Goal: Transaction & Acquisition: Subscribe to service/newsletter

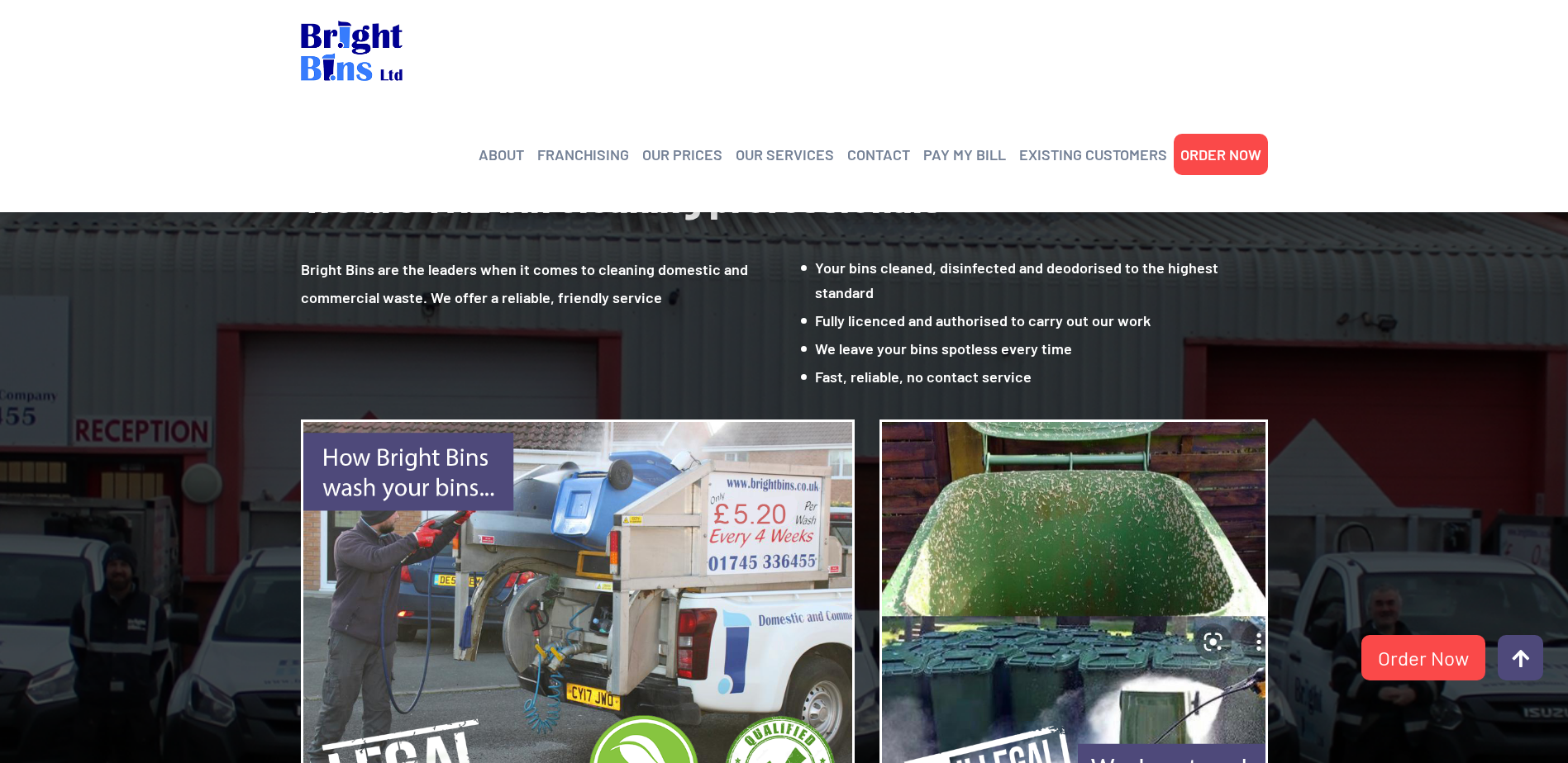
scroll to position [1514, 0]
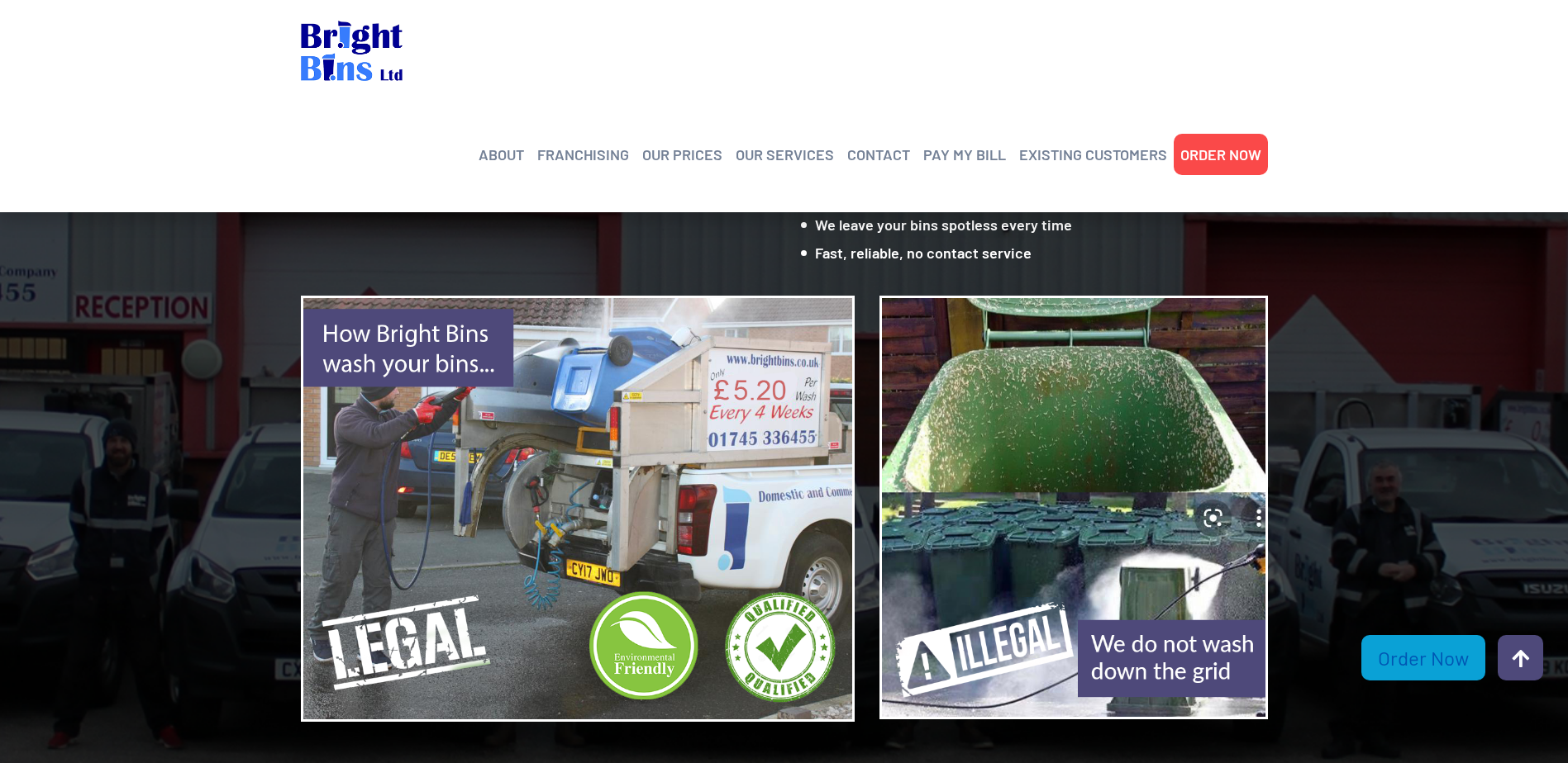
click at [1405, 673] on link "Order Now" at bounding box center [1423, 658] width 124 height 45
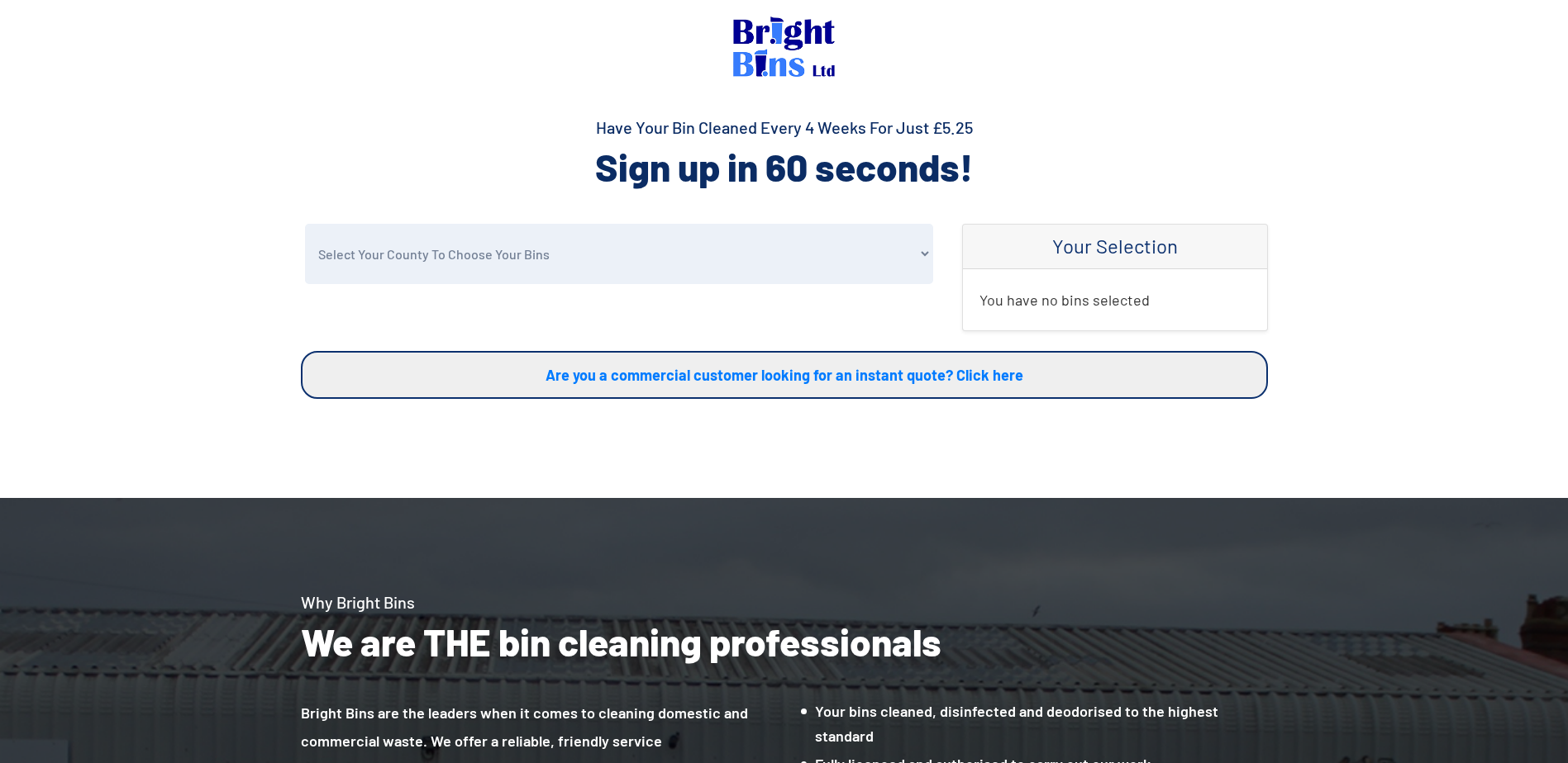
click at [412, 251] on select "Select Your County To Choose Your Bins Cheshire Conwy Denbighshire Flintshire S…" at bounding box center [619, 254] width 629 height 60
select select "Conwy"
click at [305, 224] on select "Select Your County To Choose Your Bins Cheshire Conwy Denbighshire Flintshire S…" at bounding box center [619, 254] width 629 height 60
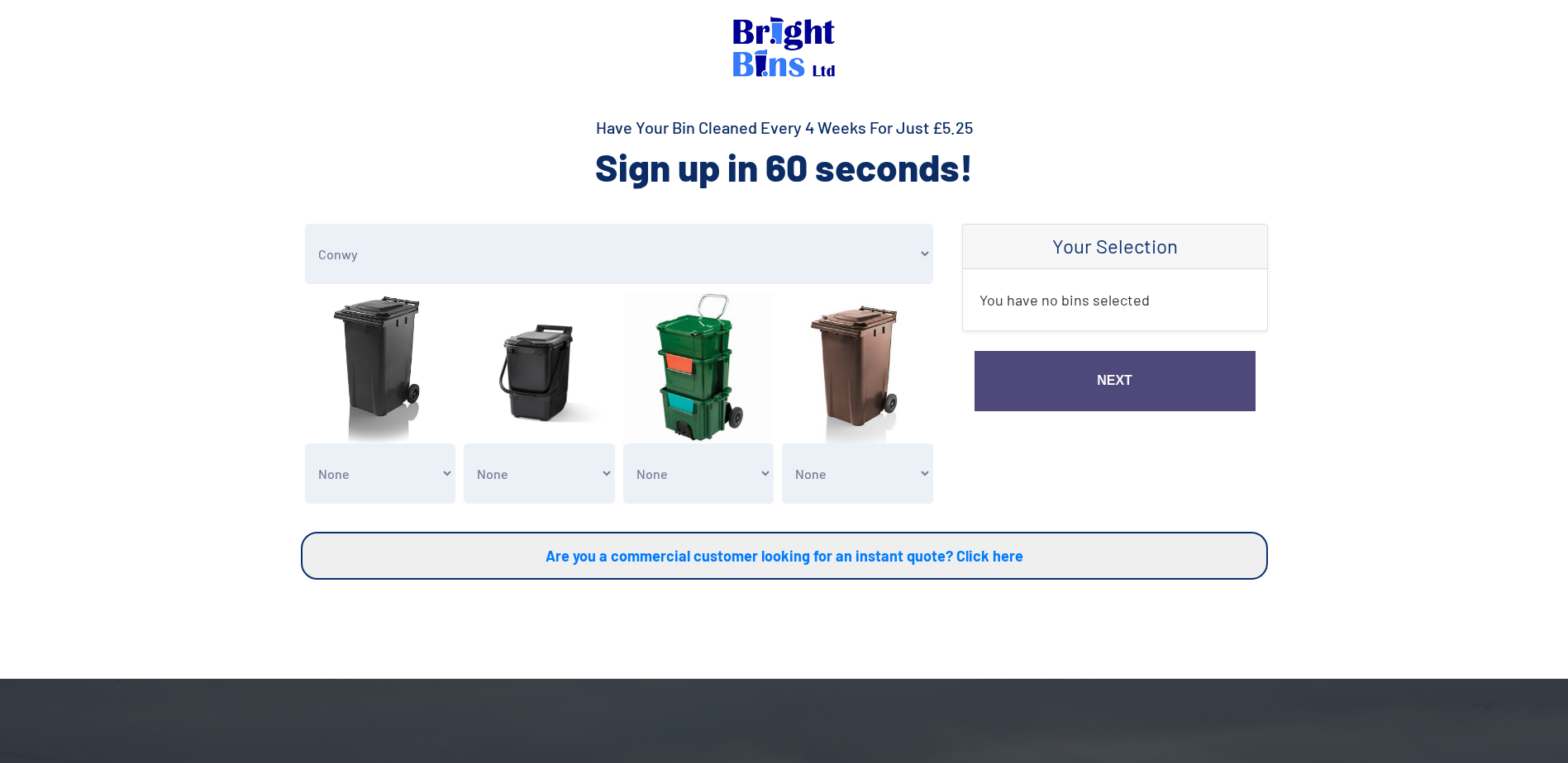
click at [362, 475] on select "None General Waste Bin - X1 (£5.25) General Waste Bin - X2 (£10.50) General Was…" at bounding box center [381, 473] width 151 height 60
select select "1"
click at [305, 443] on select "None General Waste Bin - X1 (£5.25) General Waste Bin - X2 (£10.50) General Was…" at bounding box center [381, 473] width 151 height 60
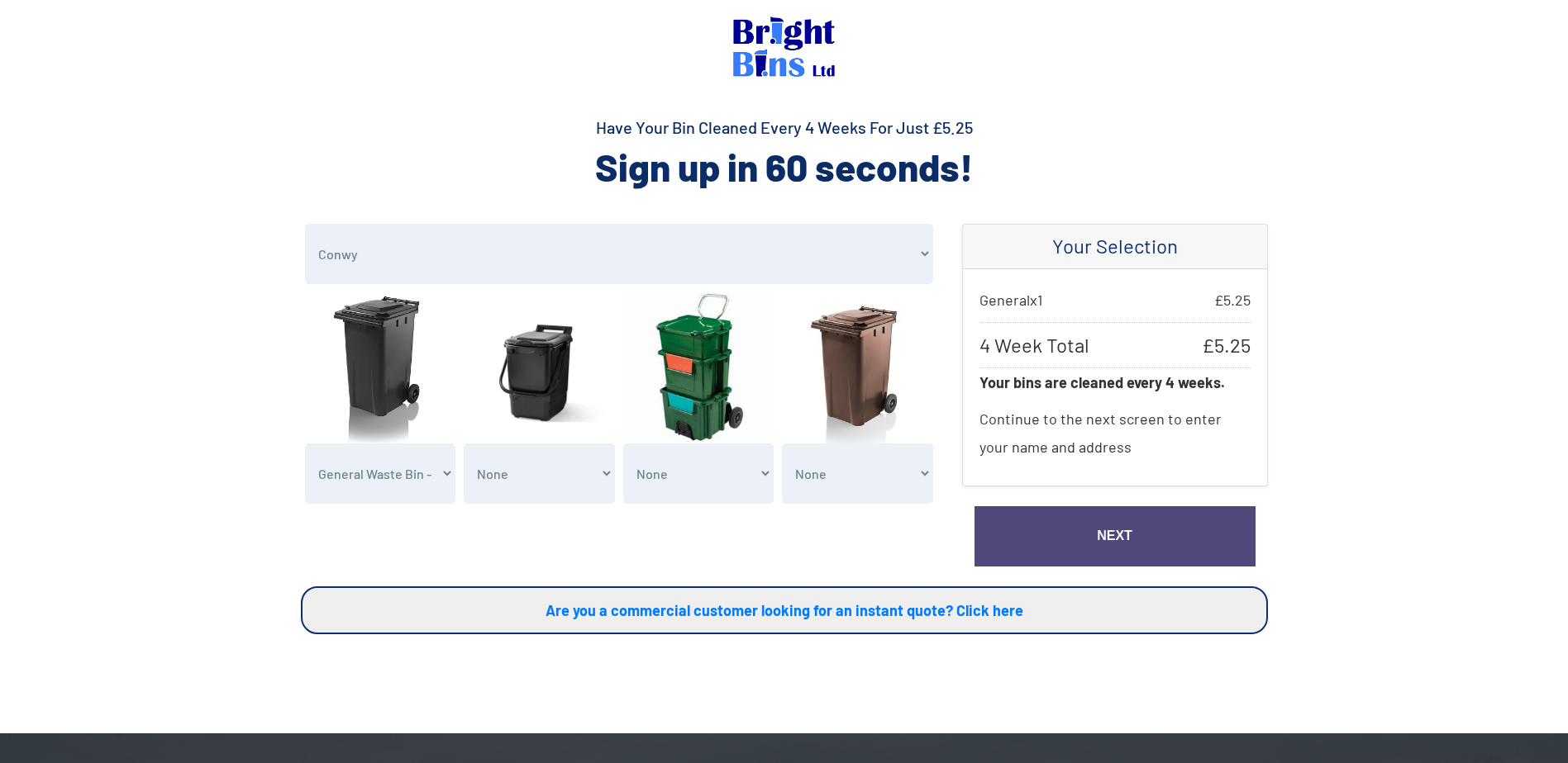
click at [688, 482] on select "None Recycling Waste Bin - X1 (£5.25) Recycling Waste Bin - X2 (£10.50) Recycli…" at bounding box center [698, 473] width 151 height 60
click at [524, 487] on select "None Clean my 1 Food Waste Bin - £2.00 Clean my 2 Food Waste Bins - £4.00 Clean…" at bounding box center [539, 473] width 151 height 60
click at [524, 486] on select "None Clean my 1 Food Waste Bin - £2.00 Clean my 2 Food Waste Bins - £4.00 Clean…" at bounding box center [539, 473] width 151 height 60
click at [1099, 535] on link "Next" at bounding box center [1116, 536] width 281 height 60
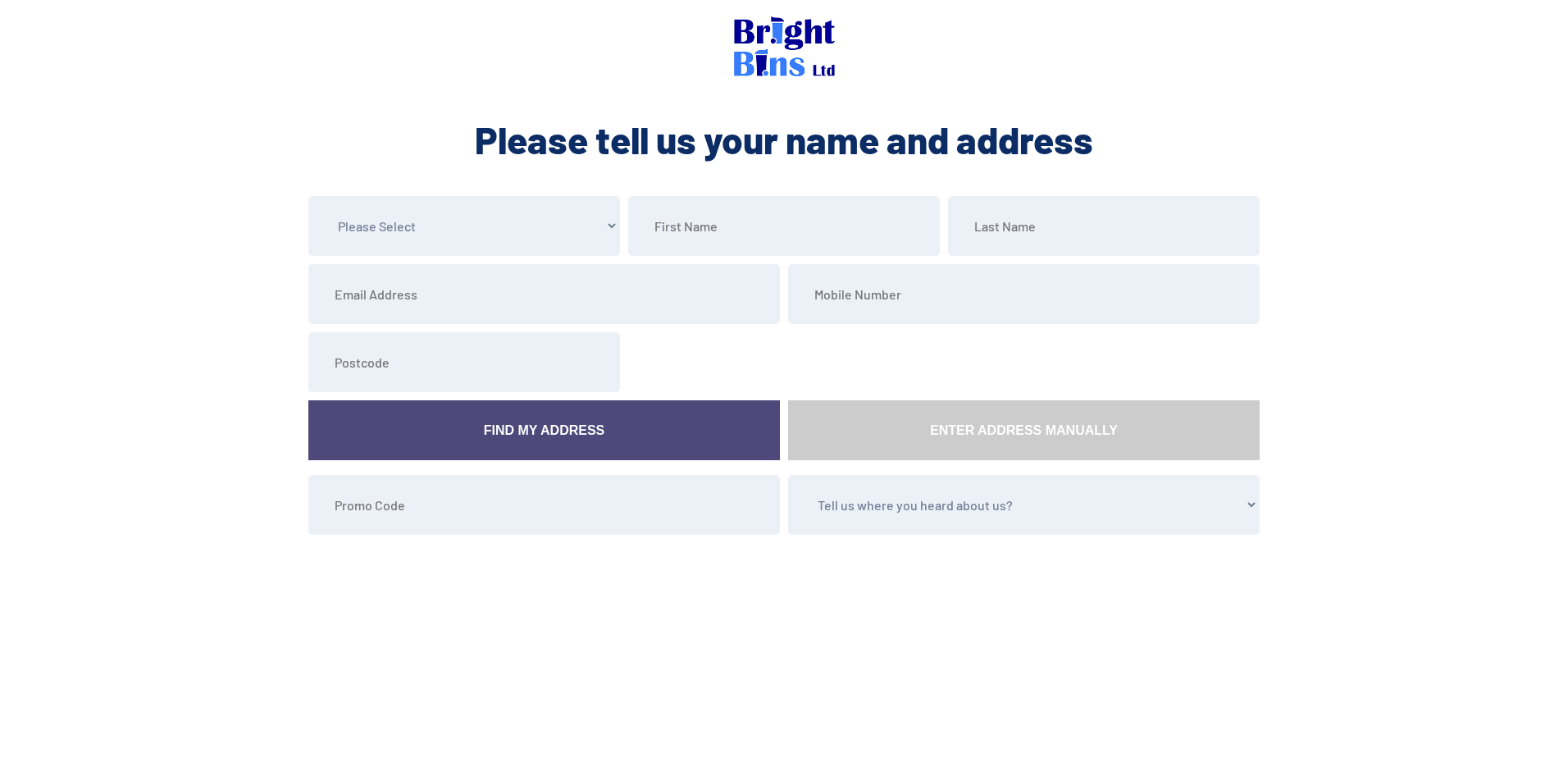
click at [529, 224] on select "Please Select Mr Mrs Miss Ms Dr [PERSON_NAME]" at bounding box center [464, 226] width 311 height 60
select select "Mr"
click at [309, 196] on select "Please Select Mr Mrs Miss Ms Dr Other" at bounding box center [464, 226] width 311 height 60
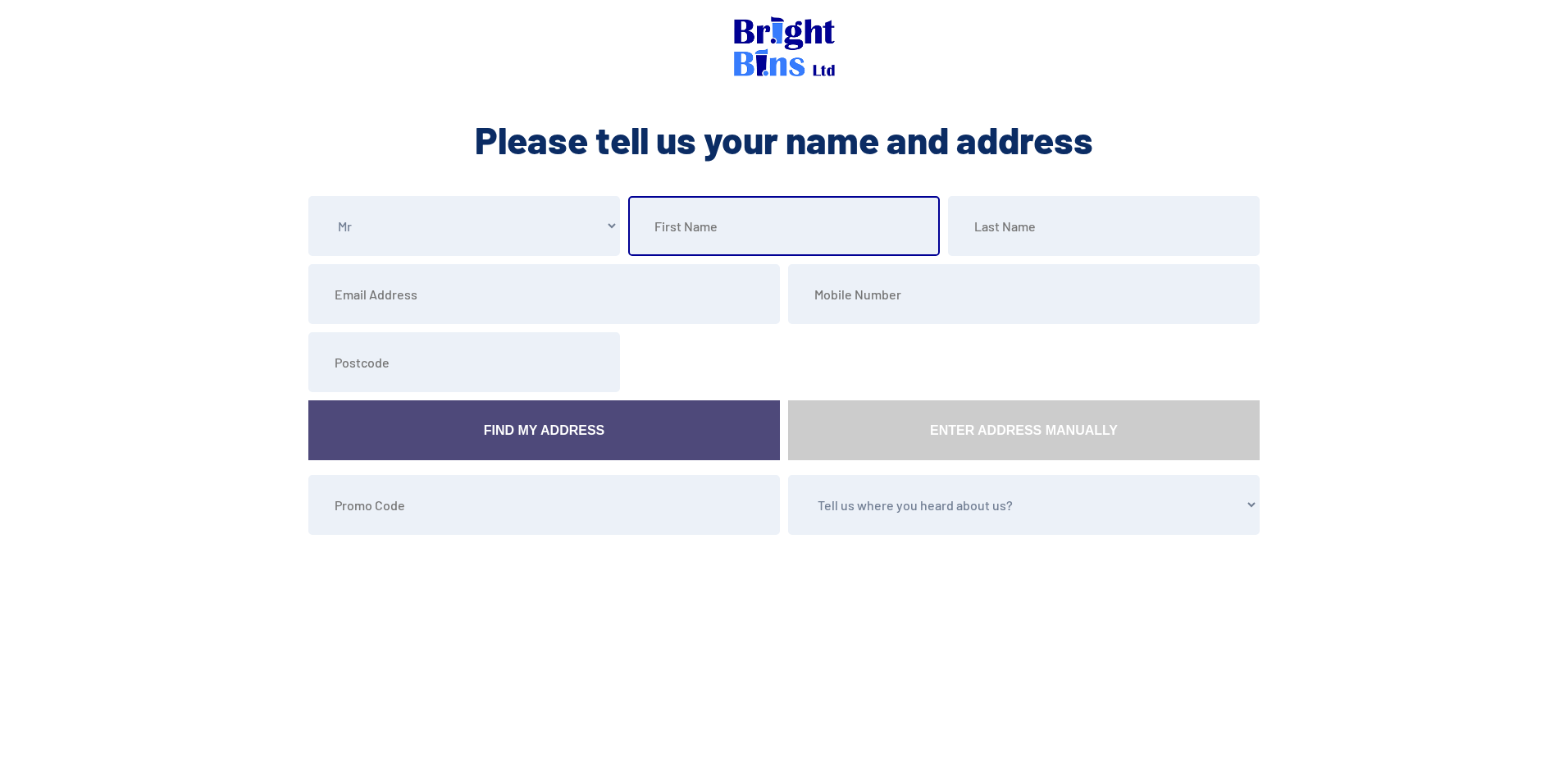
click at [769, 235] on input "text" at bounding box center [784, 226] width 311 height 60
type input "Stephen"
type input "Hickey"
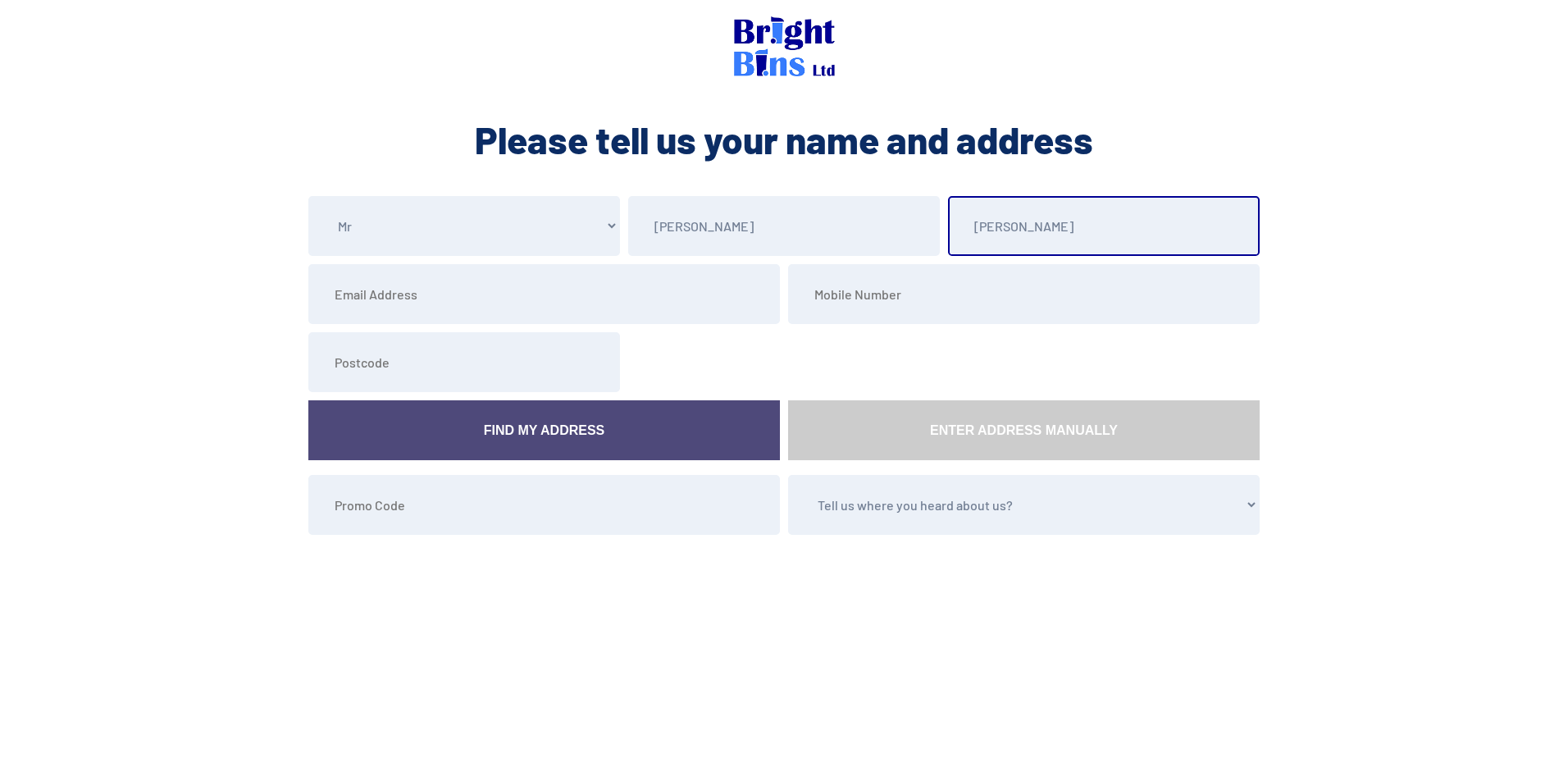
type input "s.hickey@btinternet.com"
type input "07958675733"
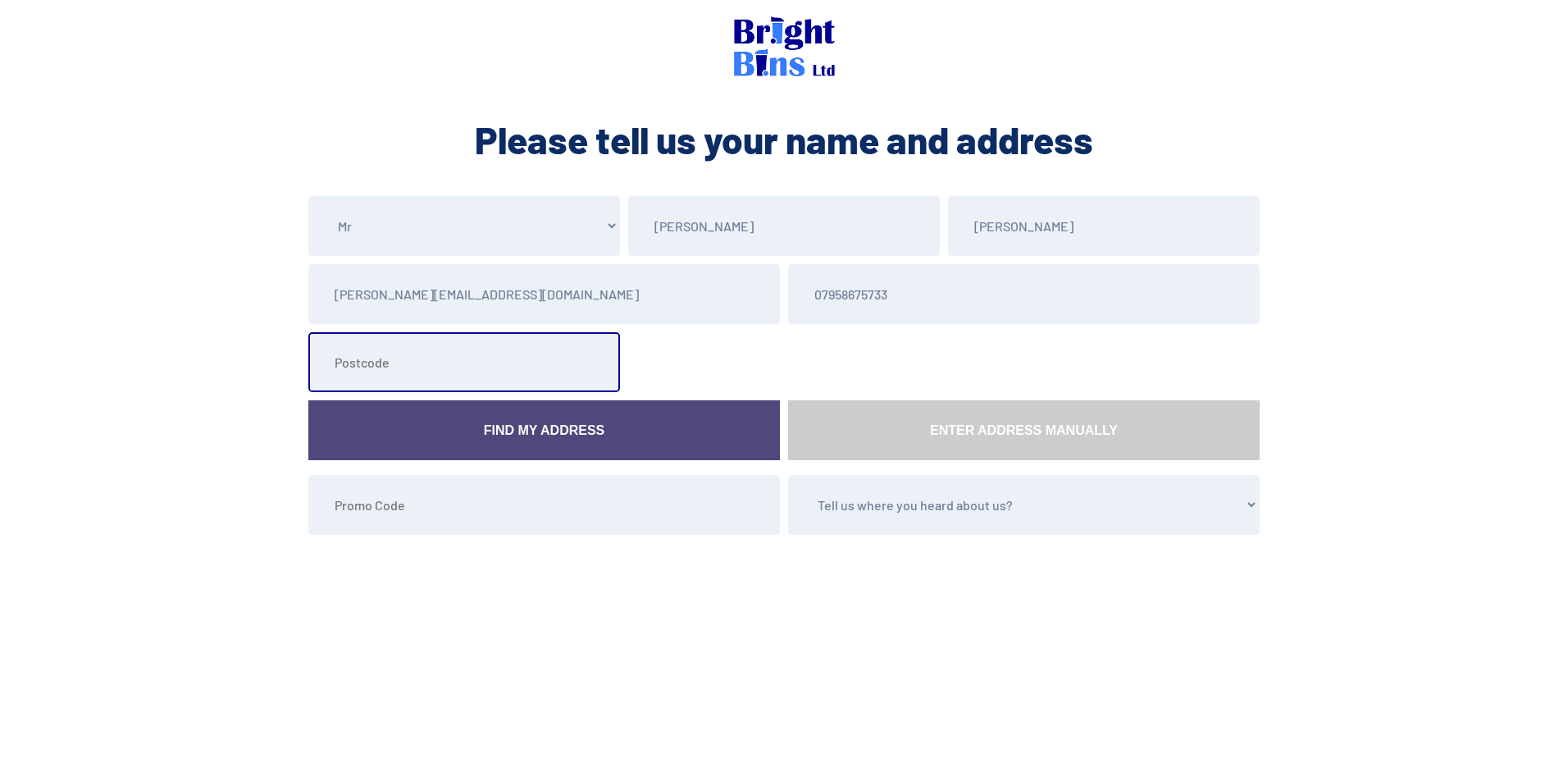
type input "LL22 7EU"
click at [580, 442] on link "Find My Address" at bounding box center [544, 430] width 472 height 60
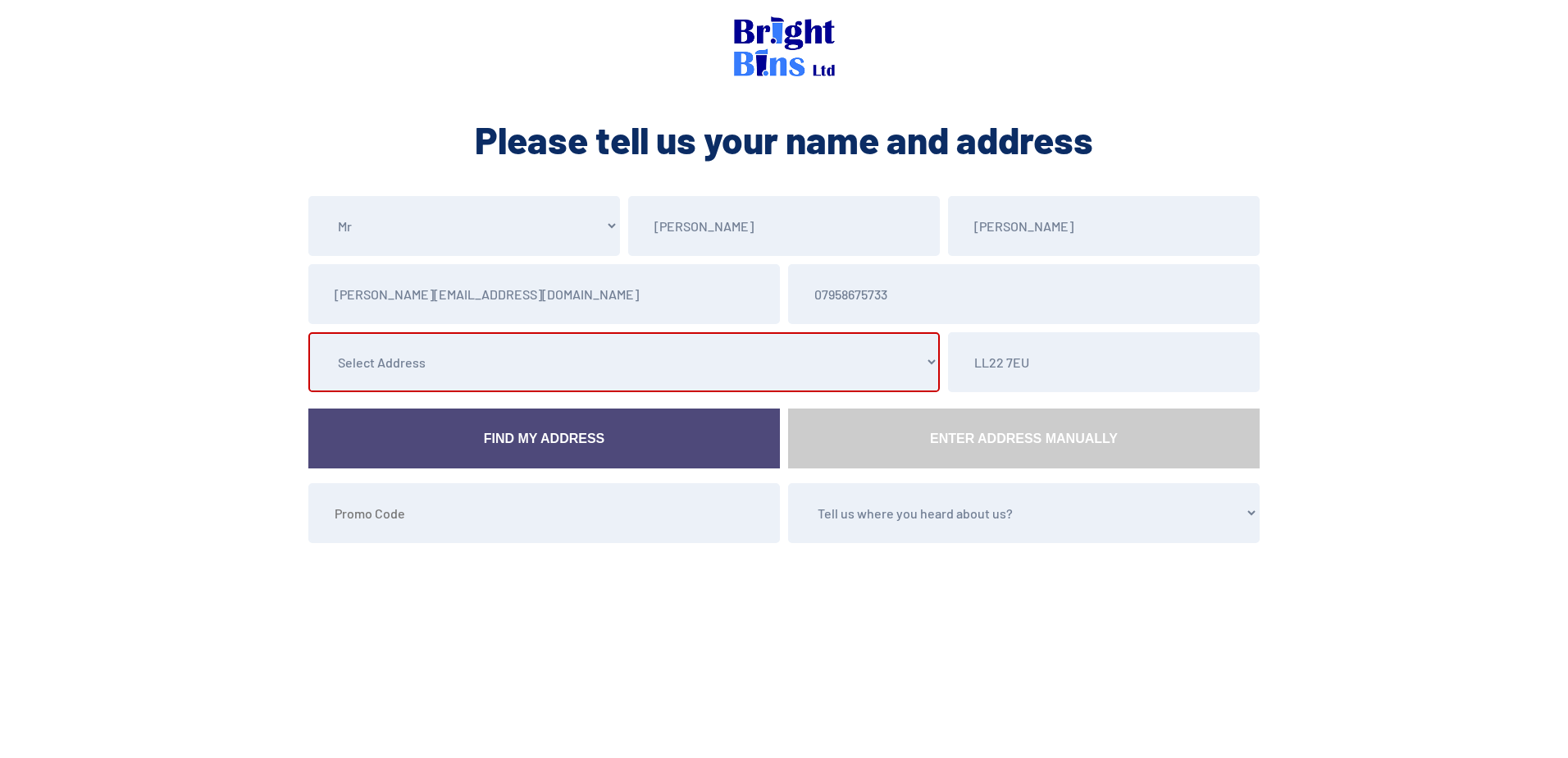
click at [630, 372] on select "Select Address 1 Lon Y Waun, , , , , Abergele, Conwy 2 Lon Y Waun, , , , , Aber…" at bounding box center [624, 361] width 632 height 60
select select "Conwy"
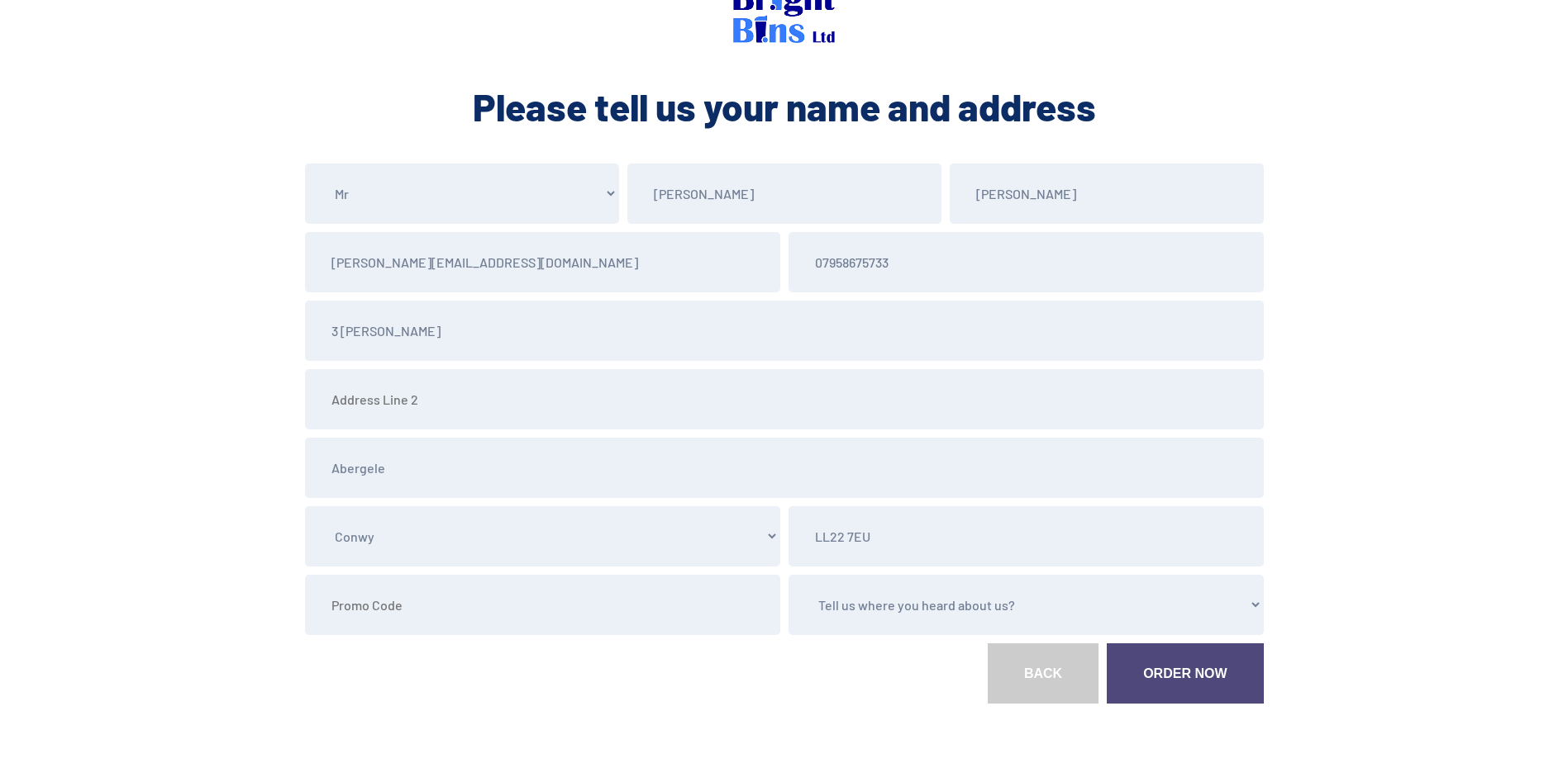
scroll to position [100, 0]
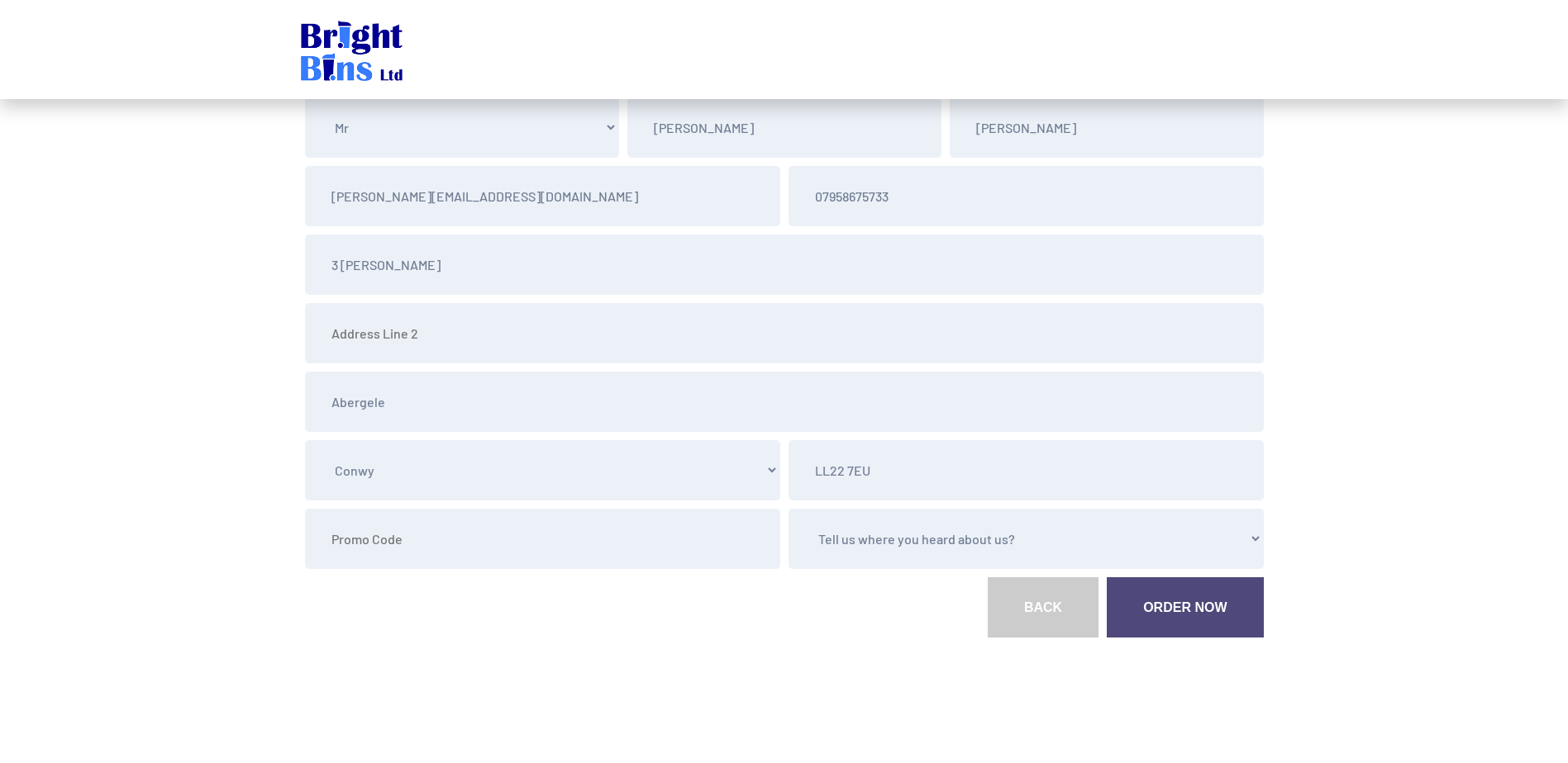
click at [1211, 607] on link "Order Now" at bounding box center [1184, 607] width 156 height 60
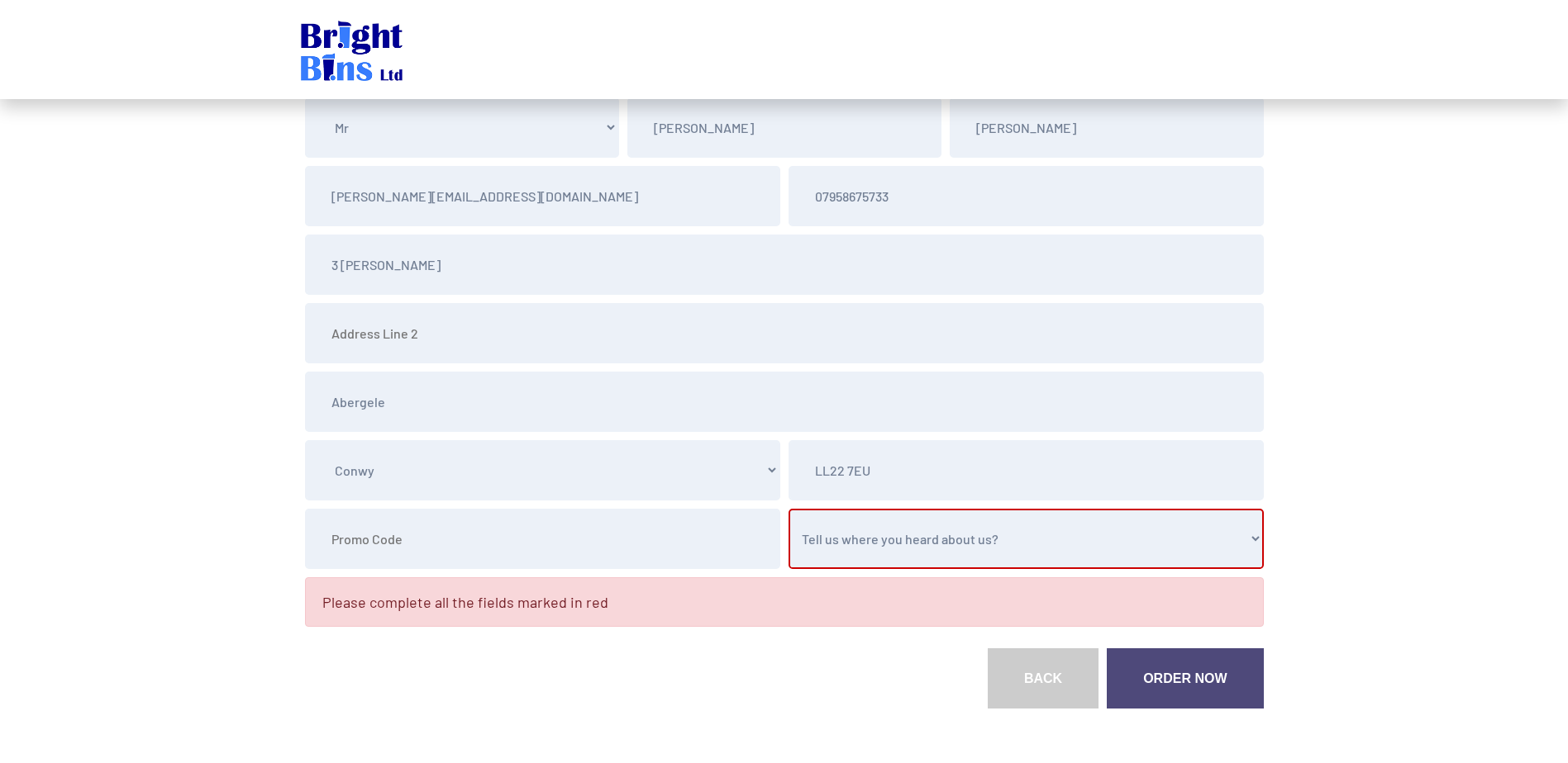
click at [907, 530] on select "Tell us where you heard about us? Word of Mouth Leaflet Sticker On Bin Spoke To…" at bounding box center [1026, 539] width 475 height 60
select select "Word of Mouth"
click at [789, 509] on select "Tell us where you heard about us? Word of Mouth Leaflet Sticker On Bin Spoke To…" at bounding box center [1026, 539] width 475 height 60
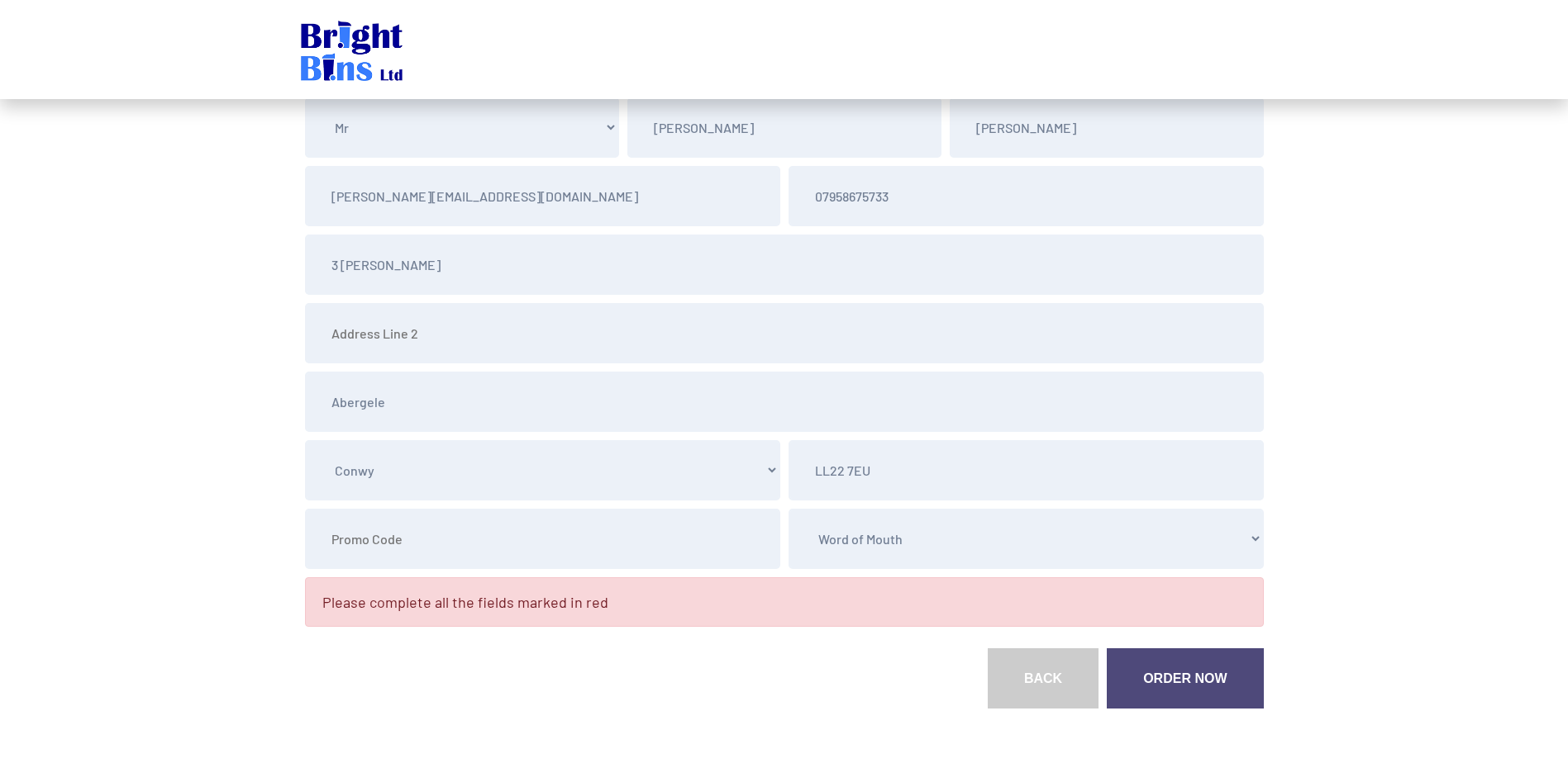
click at [1189, 675] on link "Order Now" at bounding box center [1184, 678] width 156 height 60
